Goal: Obtain resource: Obtain resource

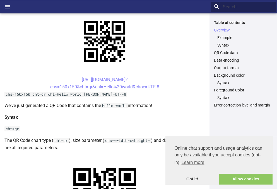
scroll to position [56, 0]
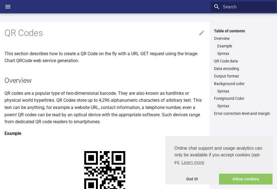
scroll to position [55, 0]
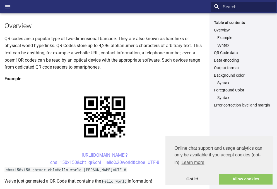
drag, startPoint x: 70, startPoint y: 100, endPoint x: 160, endPoint y: 112, distance: 89.9
click at [160, 152] on center "https://image-charts.com/chart? chs=150x150&cht=qr&chl=Hello%20world&choe=UTF-8" at bounding box center [104, 159] width 200 height 14
copy link "https://image-charts.com/chart? chs=150x150&cht=qr&chl=Hello%20world&choe=UTF-8"
